Goal: Check status

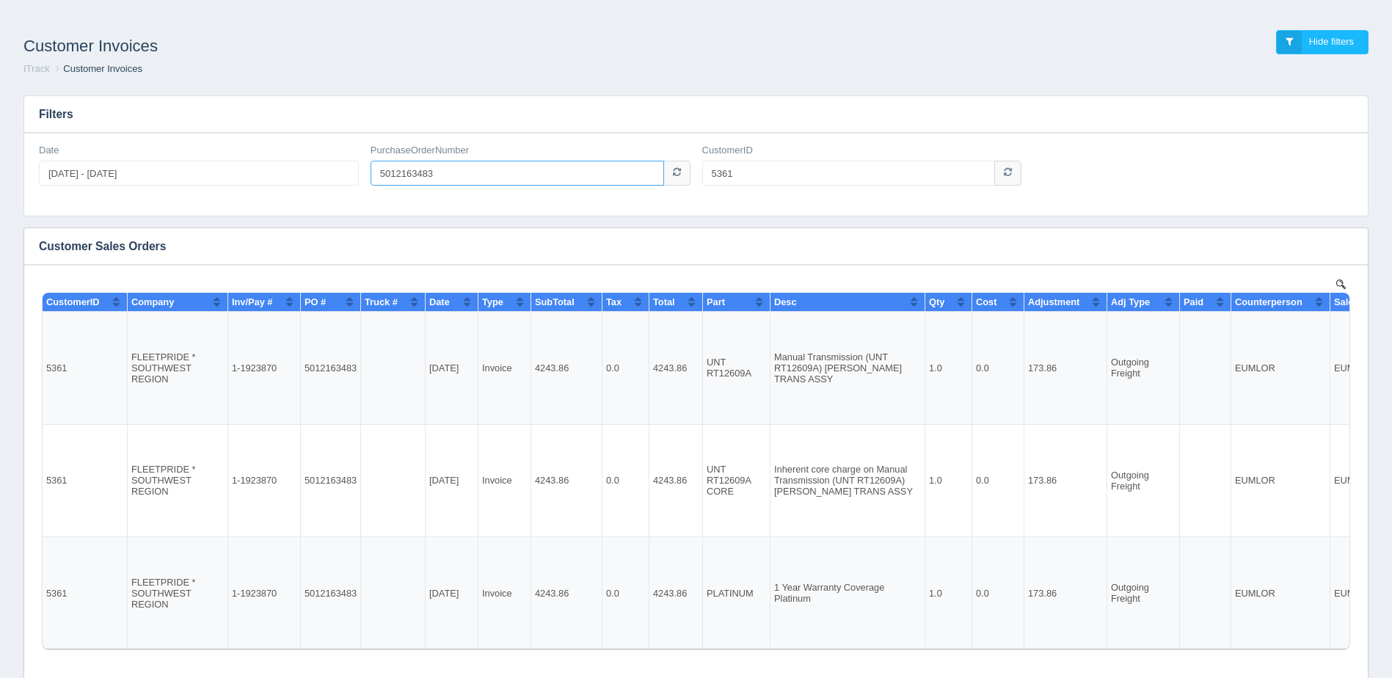
drag, startPoint x: 448, startPoint y: 166, endPoint x: 290, endPoint y: 169, distance: 158.5
click at [325, 169] on div "Date [DATE] - [DATE] PurchaseOrderNumber 5012163483 CustomerID 5361" at bounding box center [696, 171] width 1326 height 54
paste input "6CH4051"
type input "6CH4051"
drag, startPoint x: 695, startPoint y: 189, endPoint x: 538, endPoint y: 186, distance: 157.0
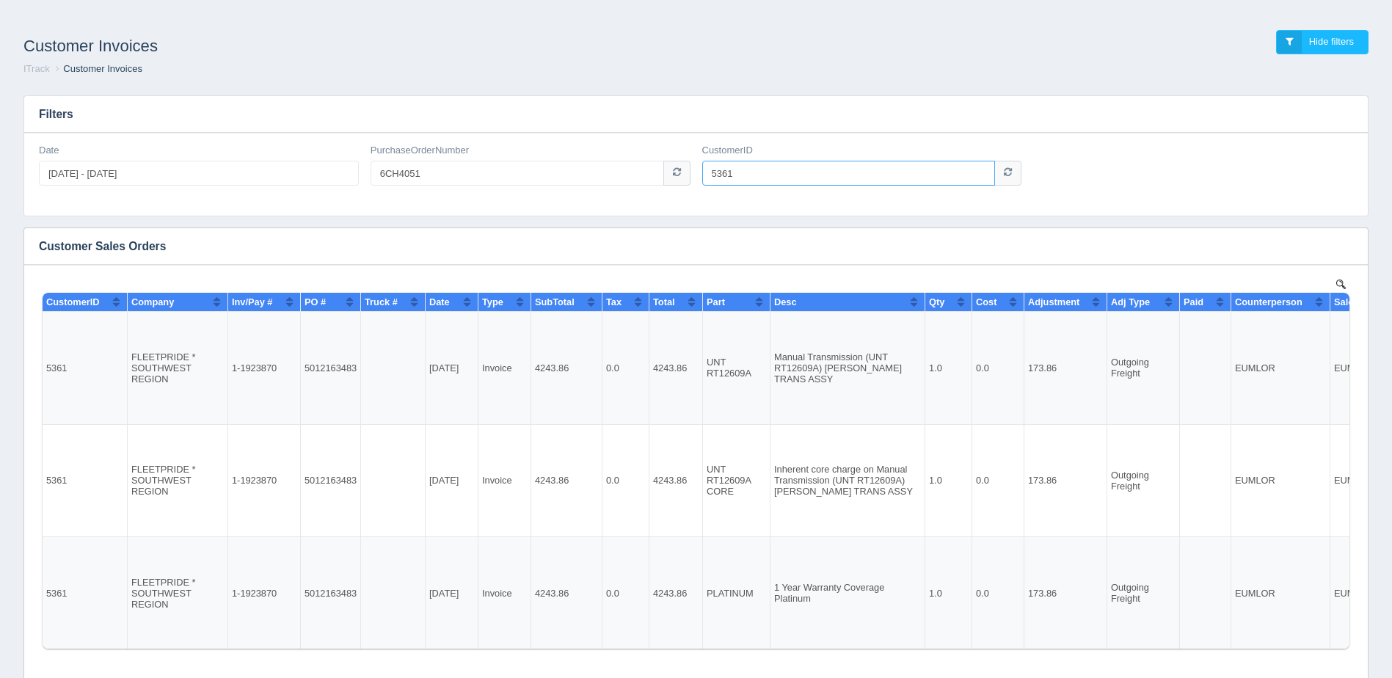
click at [567, 209] on div "Date [DATE] - [DATE] PurchaseOrderNumber 6CH4051 CustomerID 5361" at bounding box center [695, 174] width 1343 height 83
type input "1006518"
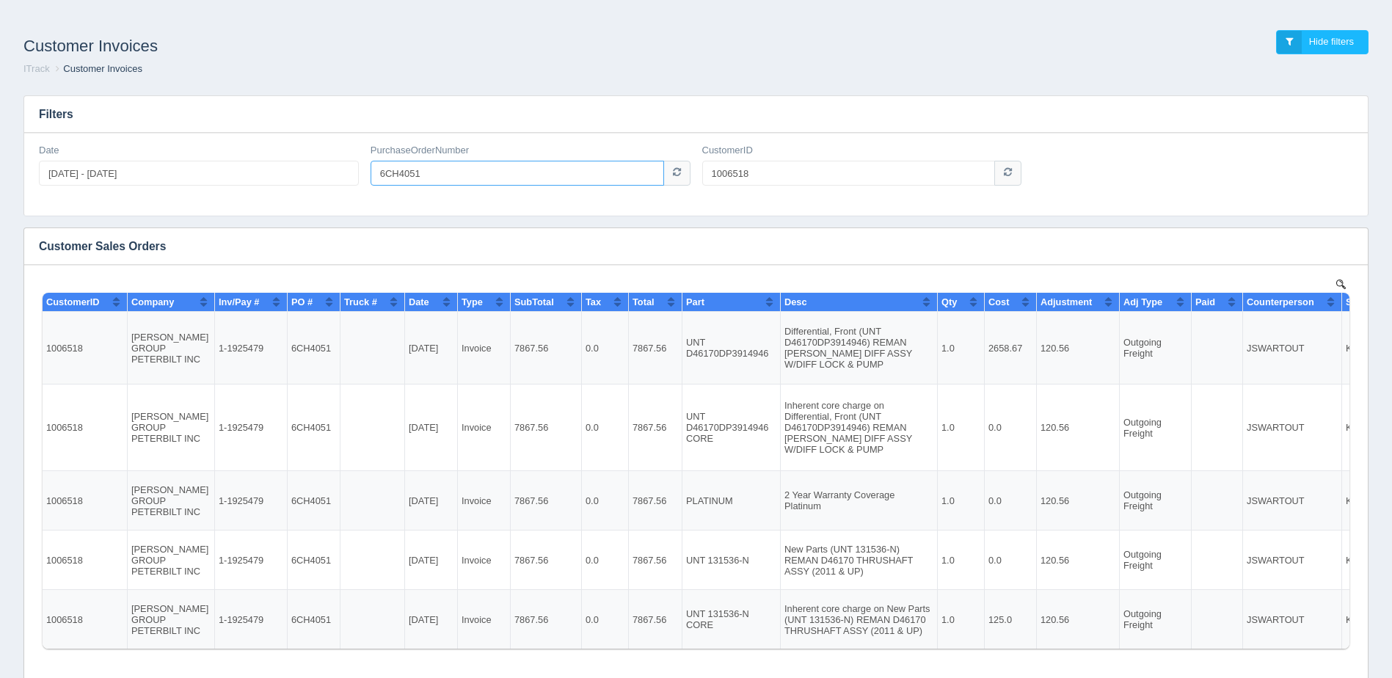
drag, startPoint x: 420, startPoint y: 179, endPoint x: 322, endPoint y: 181, distance: 97.6
click at [351, 181] on div "Date [DATE] - [DATE] PurchaseOrderNumber 6CH4051 CustomerID 1006518" at bounding box center [696, 171] width 1326 height 54
paste input "51508"
type input "51508"
drag, startPoint x: 804, startPoint y: 170, endPoint x: 516, endPoint y: 168, distance: 287.6
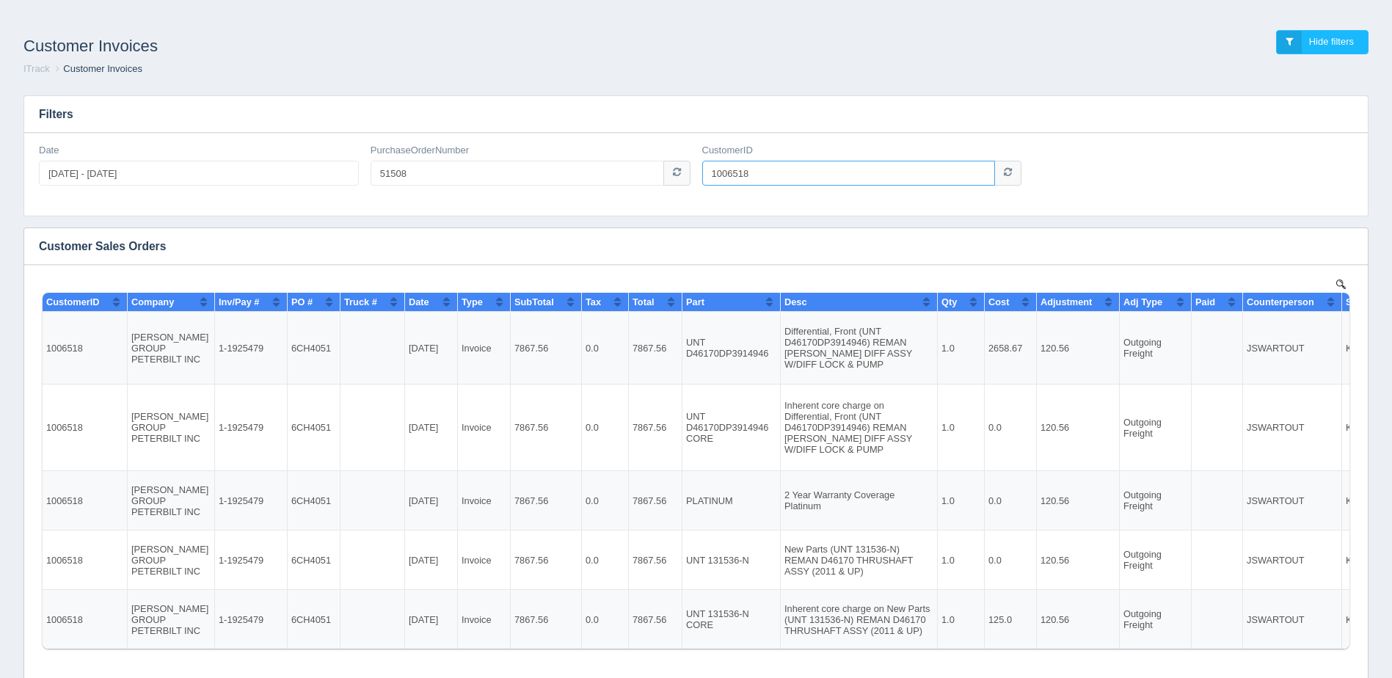
click at [516, 168] on div "Date [DATE] - [DATE] PurchaseOrderNumber 51508 CustomerID 1006518" at bounding box center [696, 171] width 1326 height 54
type input "1007274"
